Goal: Information Seeking & Learning: Check status

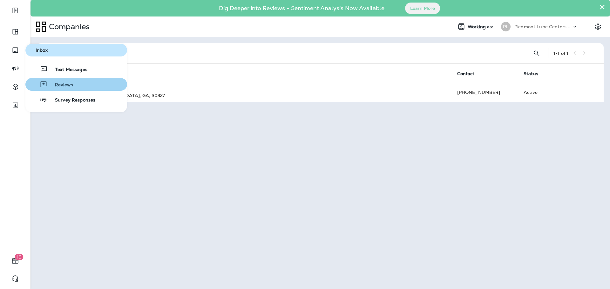
click at [63, 80] on button "Reviews" at bounding box center [76, 84] width 102 height 13
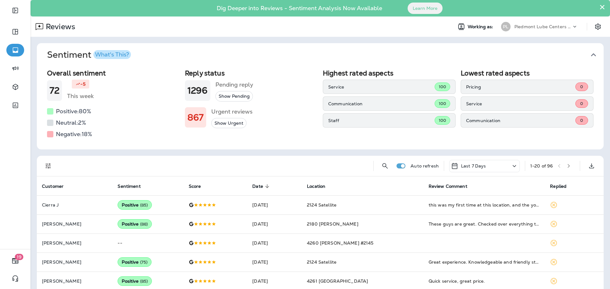
click at [263, 187] on span "Date" at bounding box center [257, 186] width 11 height 5
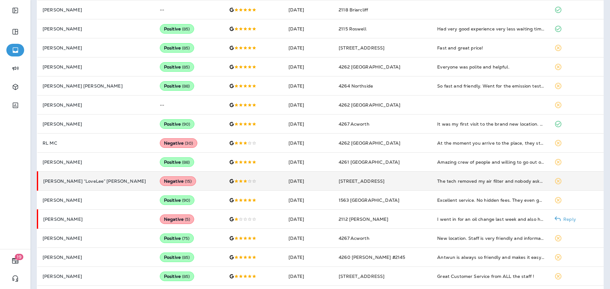
scroll to position [293, 0]
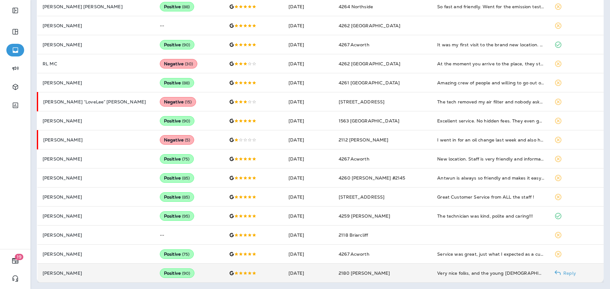
click at [555, 274] on use at bounding box center [558, 273] width 6 height 5
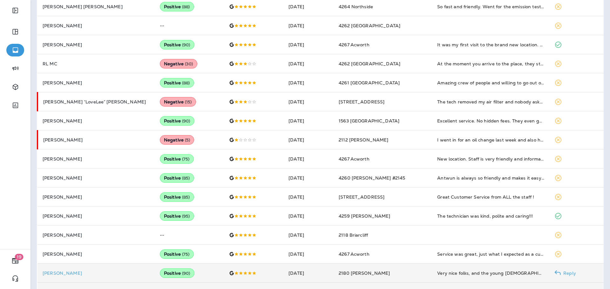
scroll to position [480, 0]
